Goal: Transaction & Acquisition: Purchase product/service

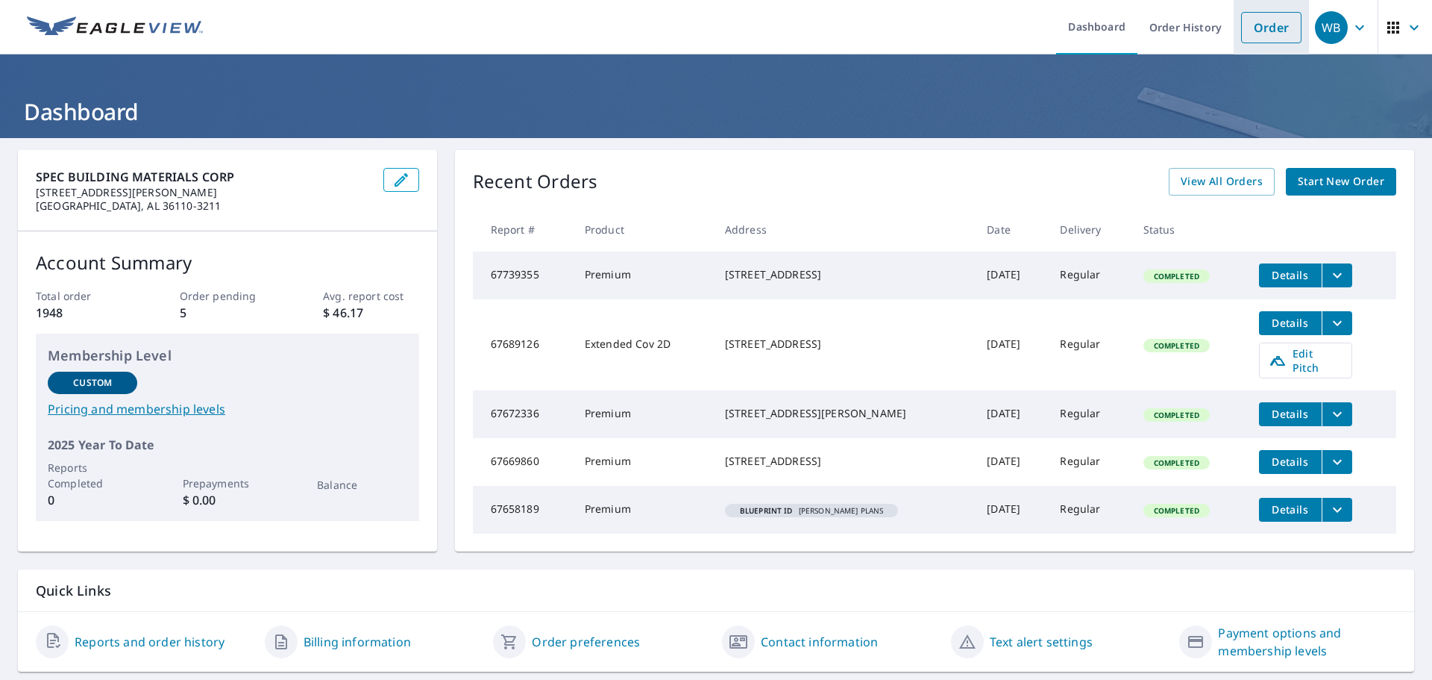
click at [1258, 34] on link "Order" at bounding box center [1271, 27] width 60 height 31
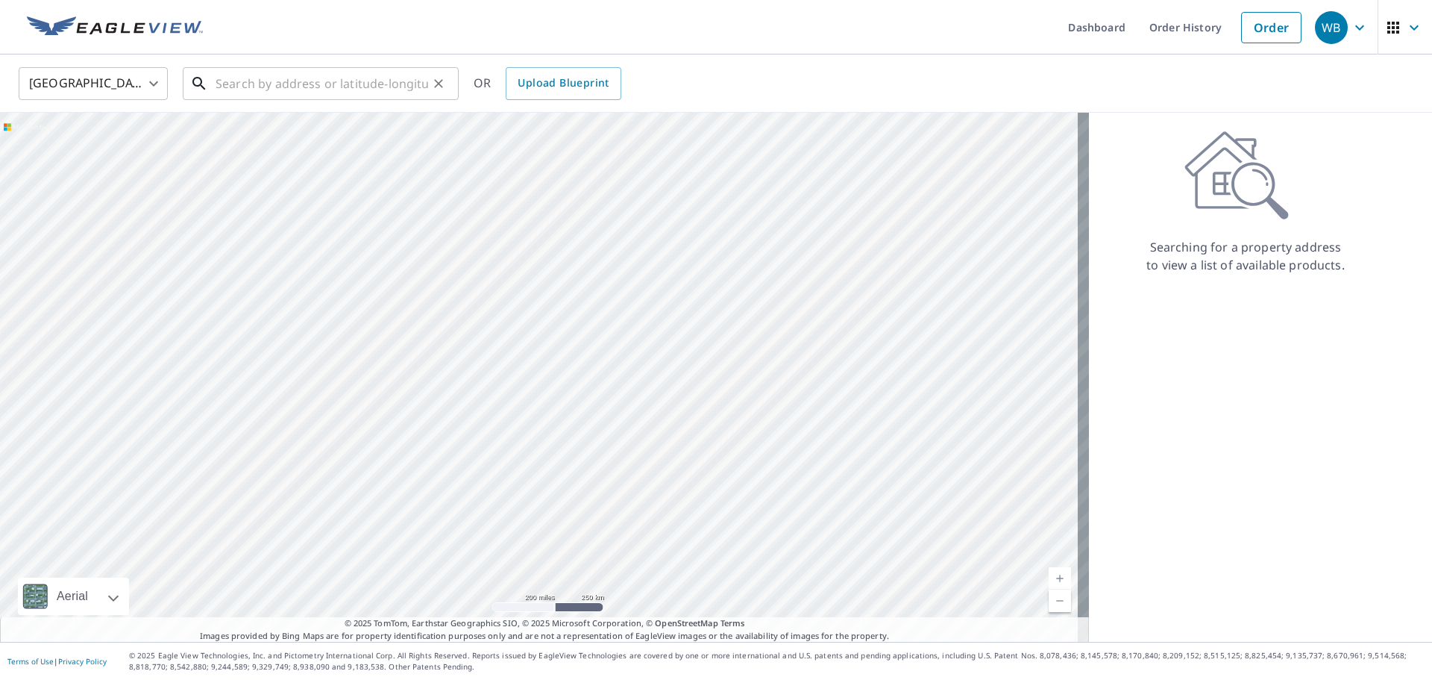
click at [353, 87] on input "text" at bounding box center [322, 84] width 213 height 42
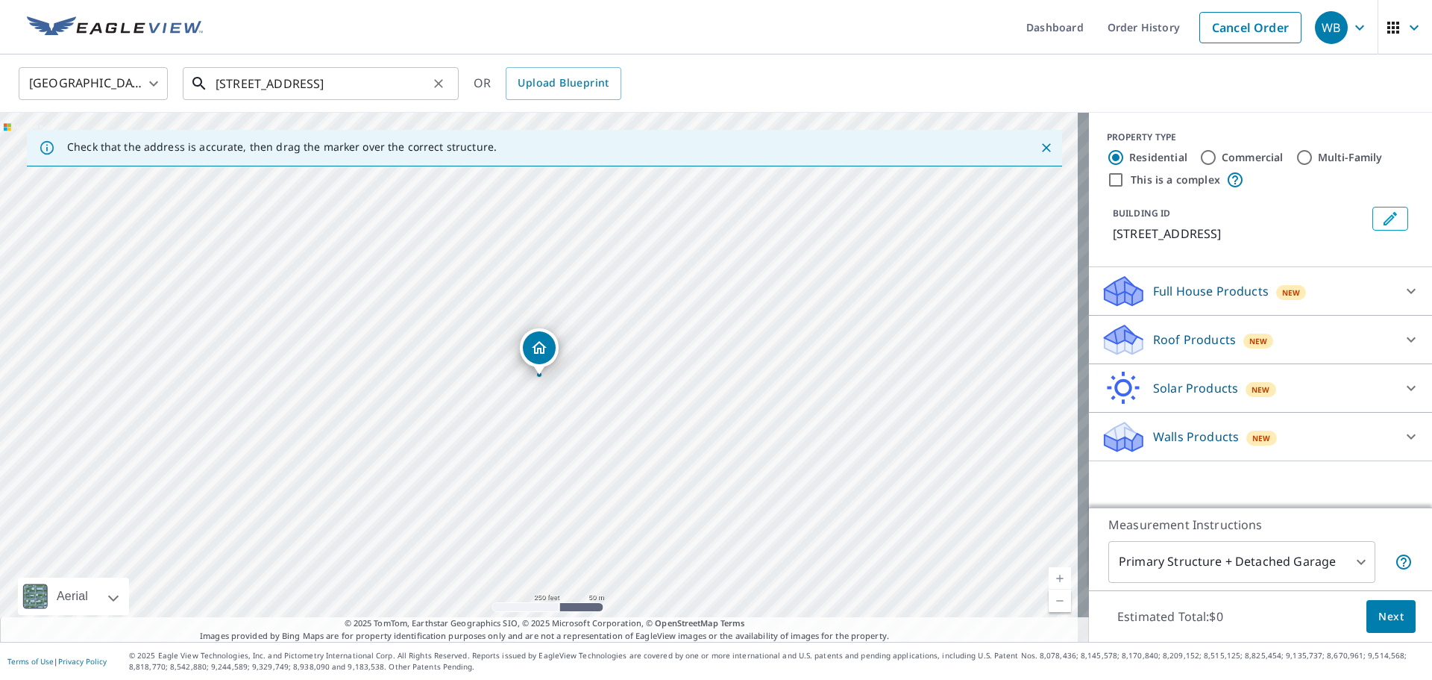
click at [369, 87] on input "[STREET_ADDRESS]" at bounding box center [322, 84] width 213 height 42
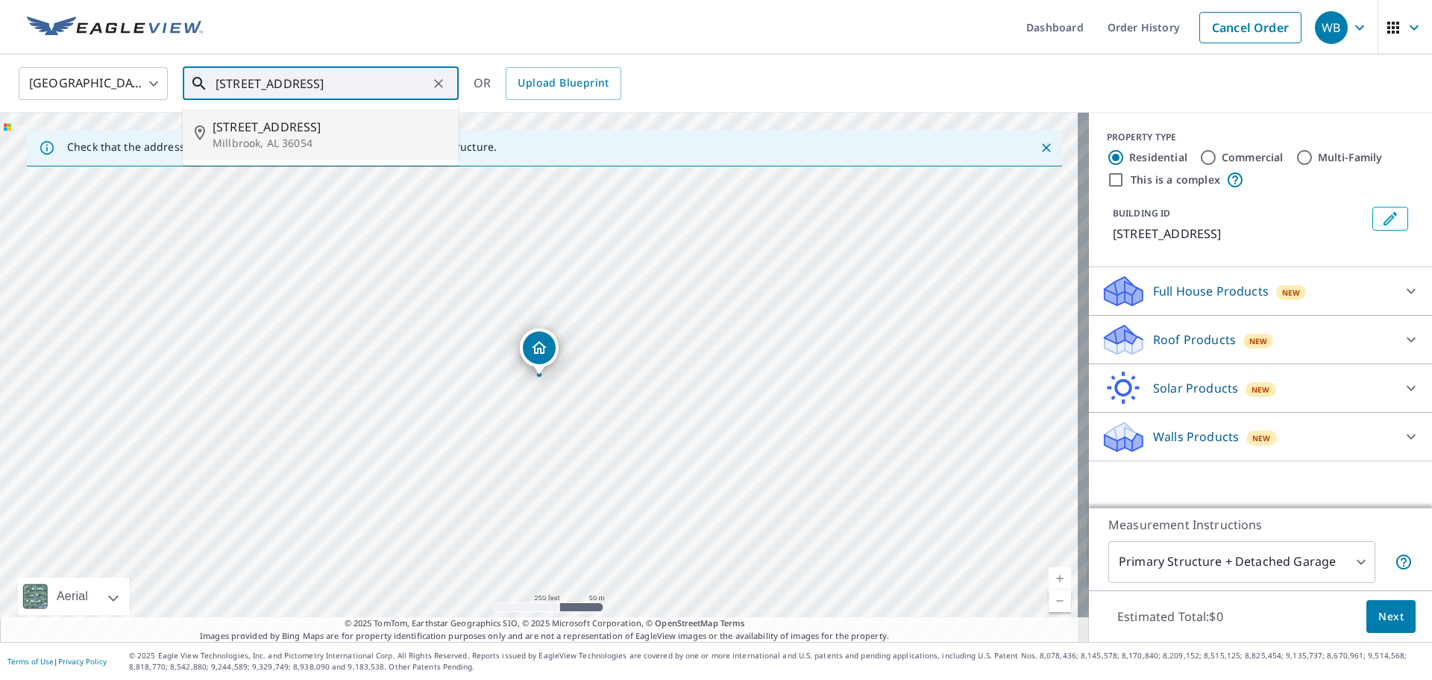
click at [286, 145] on p "Millbrook, AL 36054" at bounding box center [330, 143] width 234 height 15
type input "[STREET_ADDRESS]"
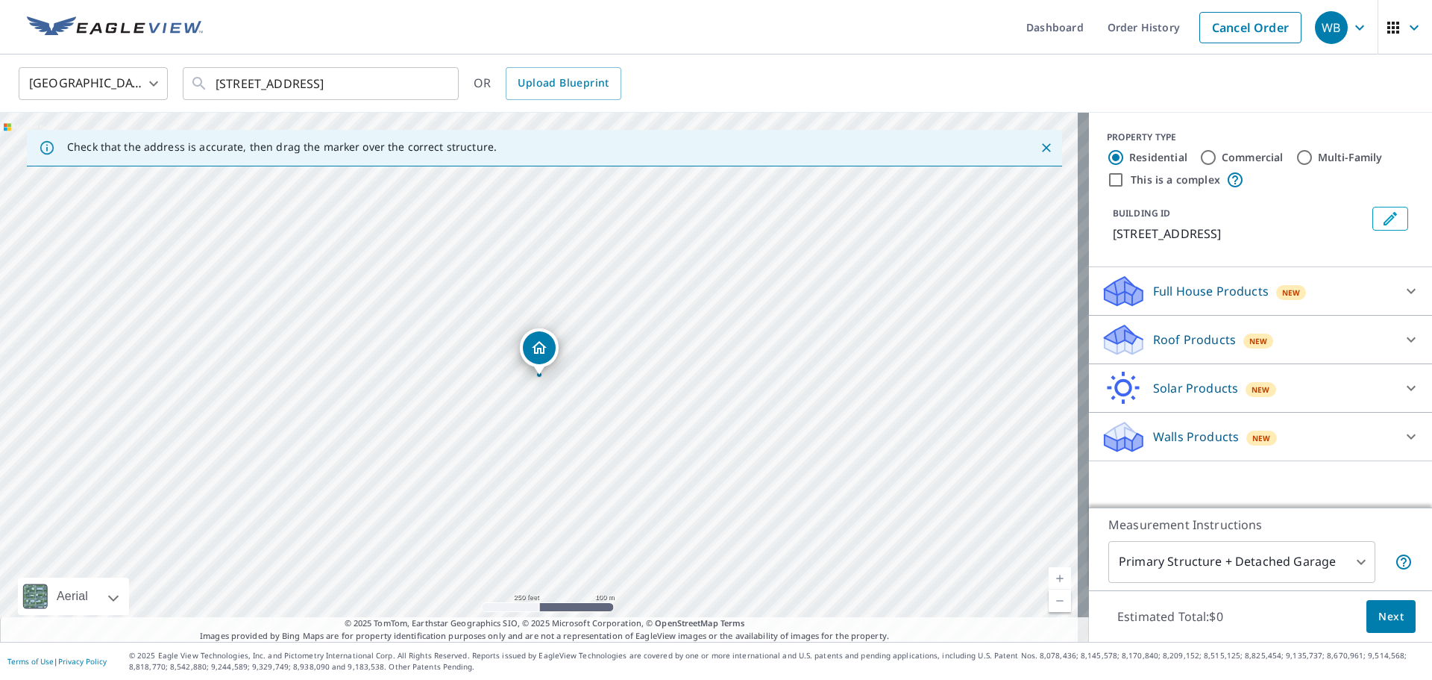
click at [1129, 336] on icon at bounding box center [1123, 339] width 45 height 35
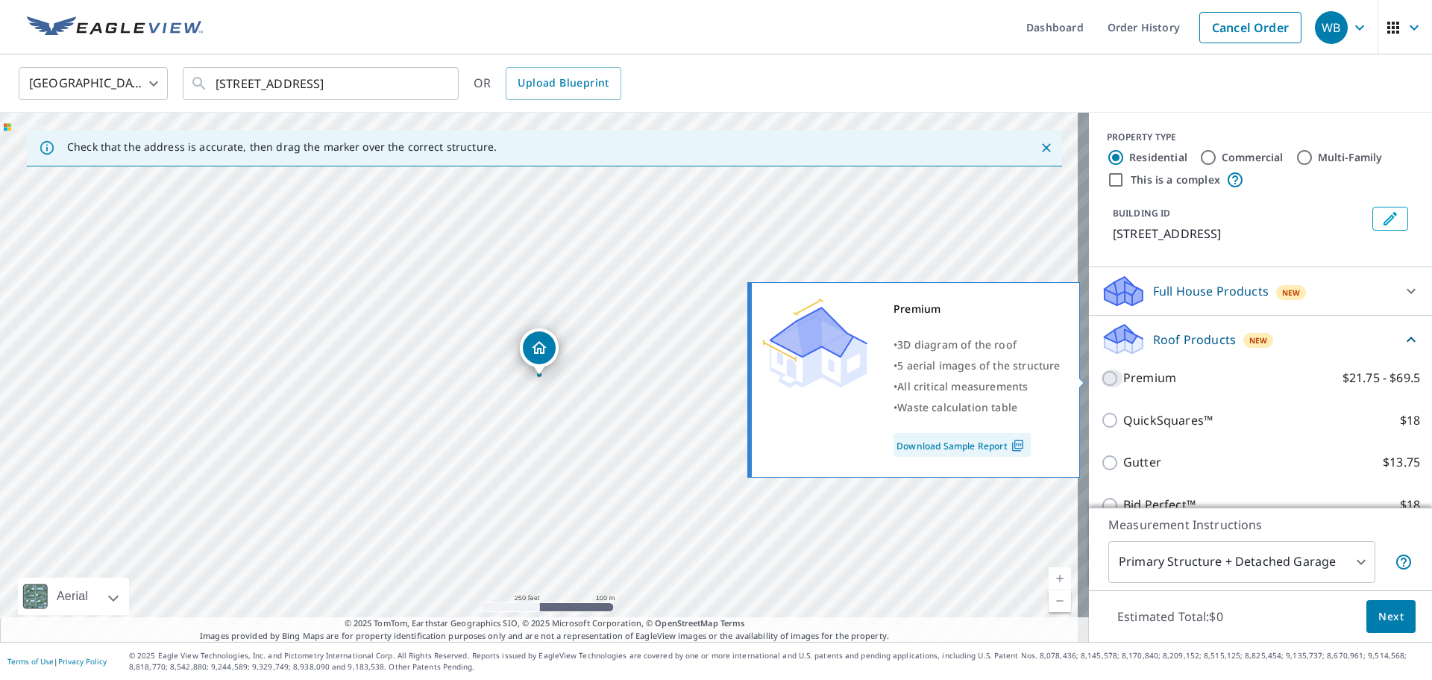
click at [1105, 374] on input "Premium $21.75 - $69.5" at bounding box center [1112, 378] width 22 height 18
checkbox input "true"
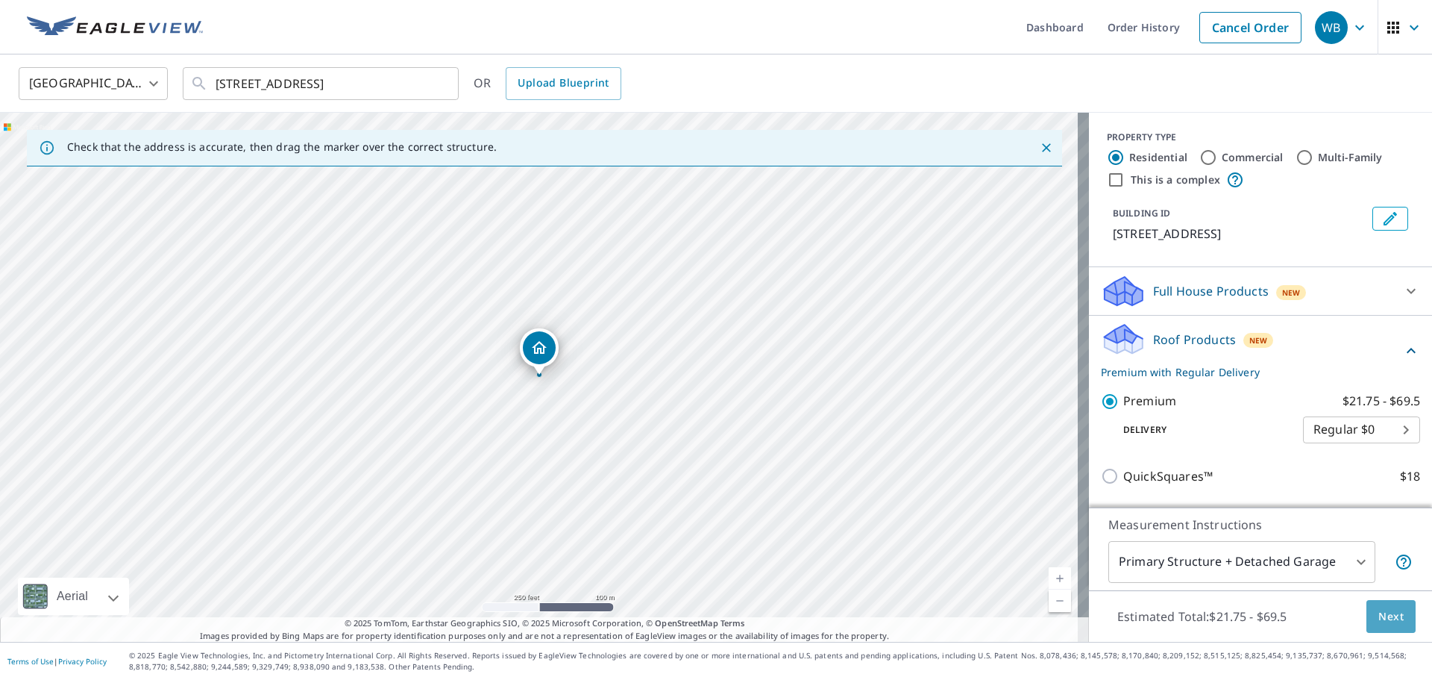
click at [1382, 617] on span "Next" at bounding box center [1390, 616] width 25 height 19
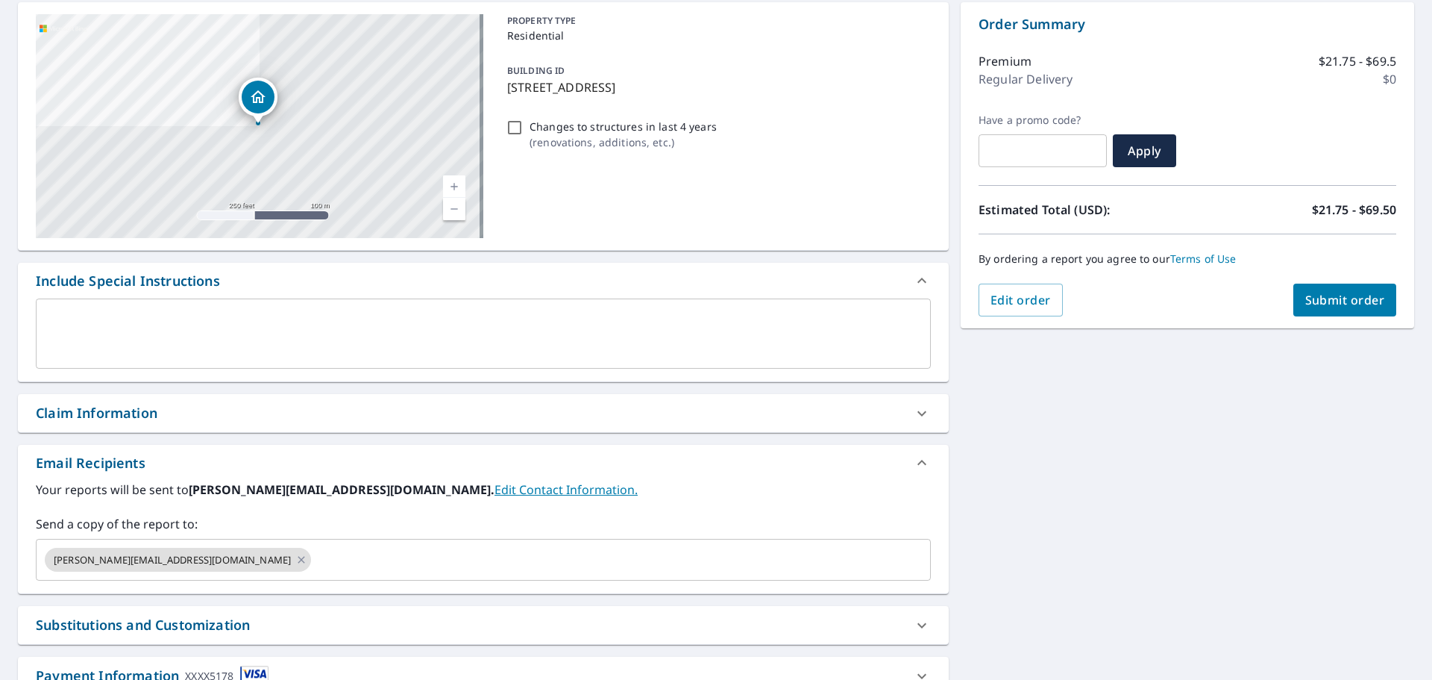
scroll to position [149, 0]
click at [313, 556] on input "text" at bounding box center [607, 558] width 589 height 28
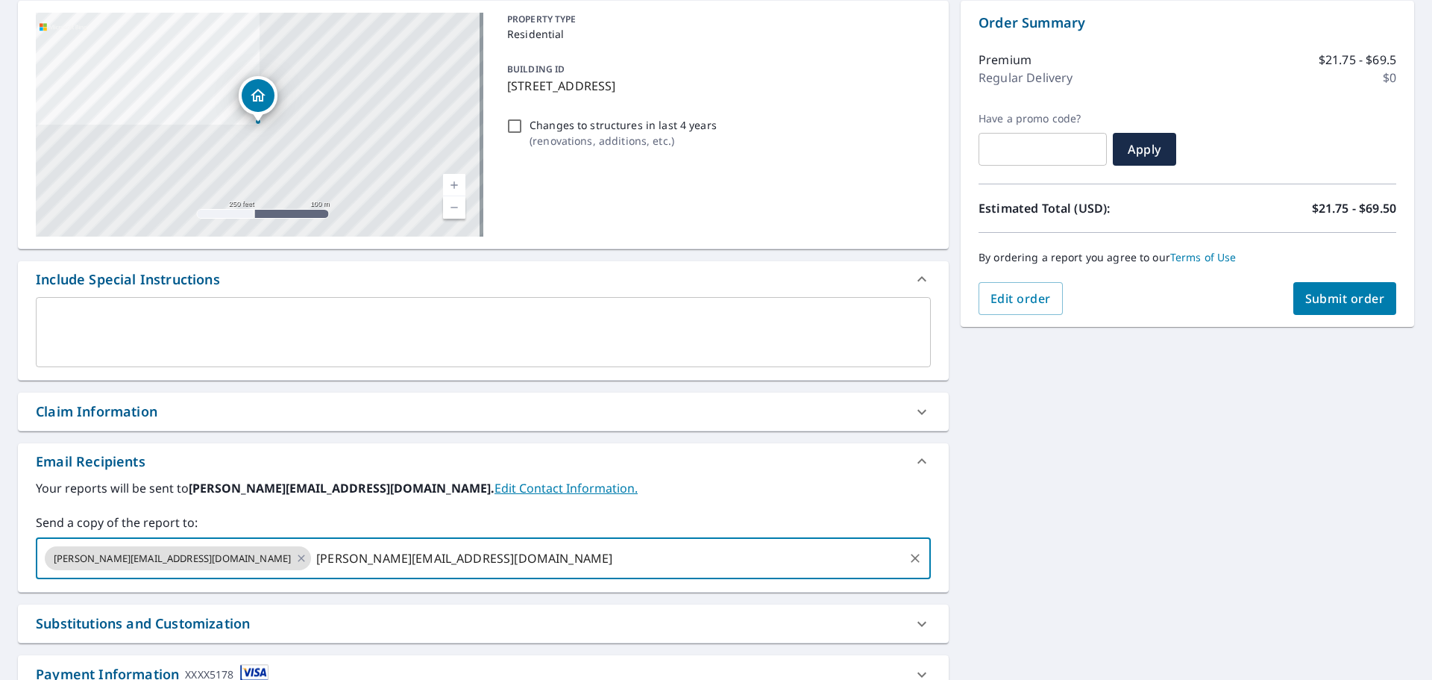
type input "[PERSON_NAME][EMAIL_ADDRESS][DOMAIN_NAME]"
click at [1305, 294] on span "Submit order" at bounding box center [1345, 298] width 80 height 16
